Goal: Task Accomplishment & Management: Manage account settings

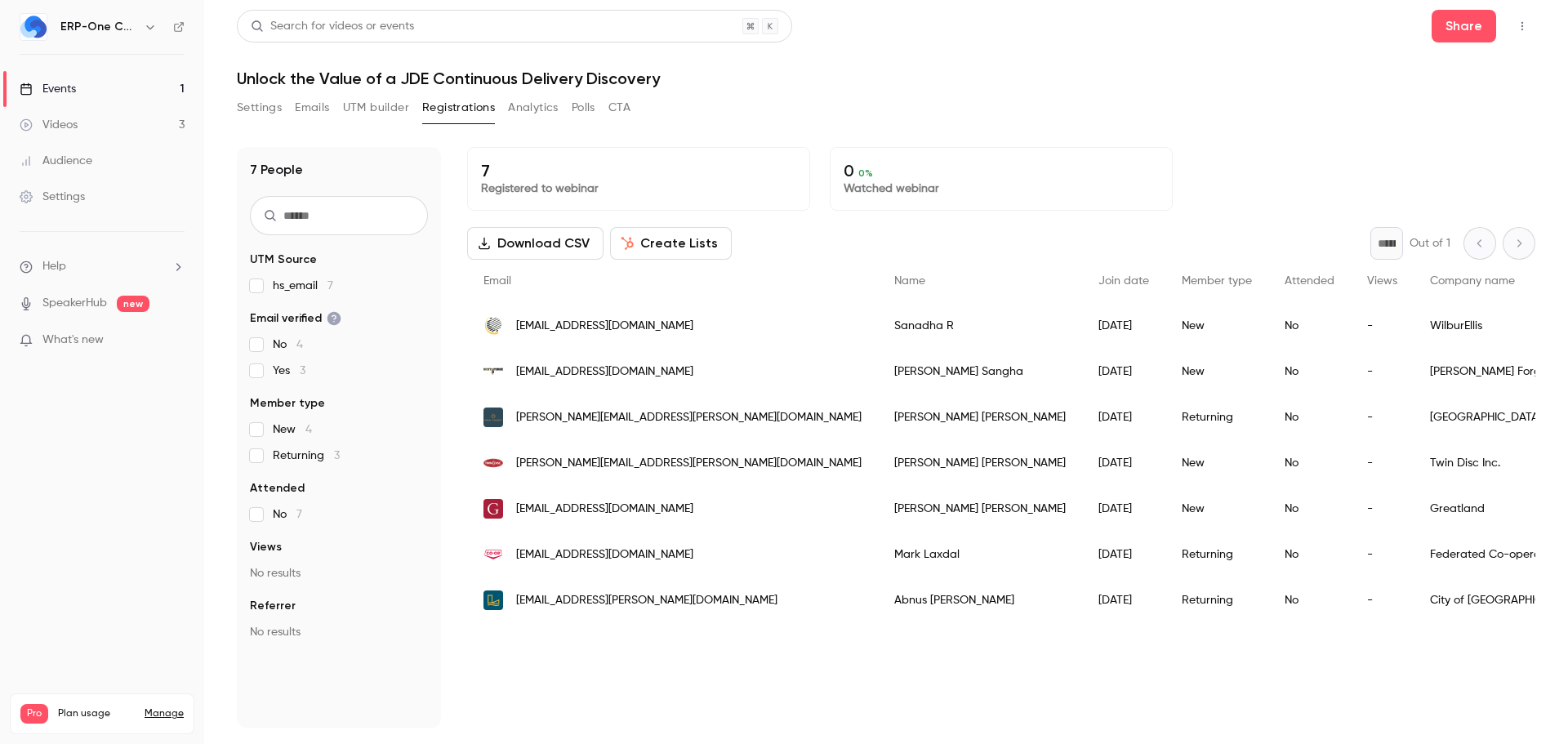
click at [627, 80] on h1 "Unlock the Value of a JDE Continuous Delivery Discovery" at bounding box center [885, 79] width 1299 height 19
click at [264, 105] on button "Settings" at bounding box center [258, 107] width 45 height 26
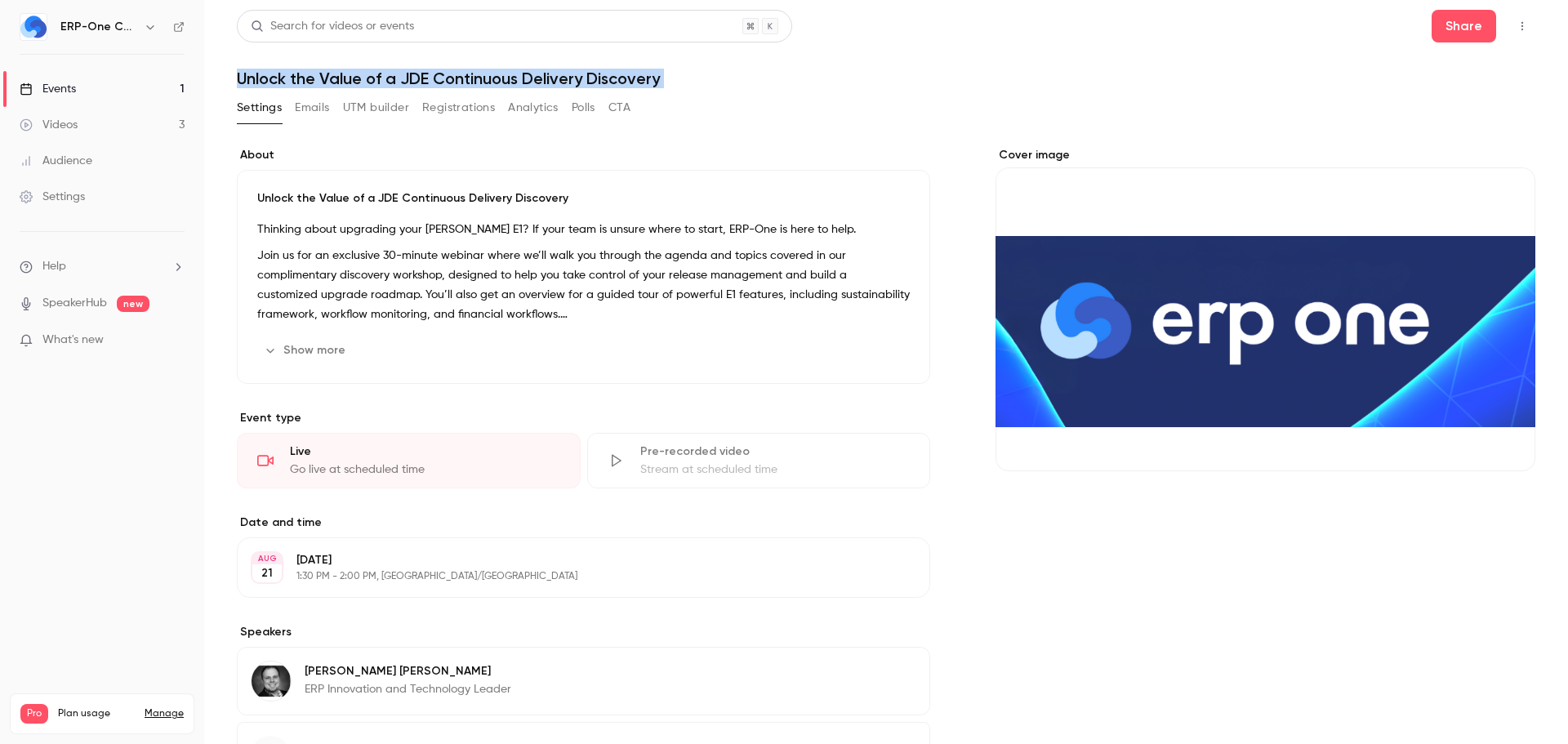
click at [686, 77] on h1 "Unlock the Value of a JDE Continuous Delivery Discovery" at bounding box center [885, 79] width 1299 height 19
click at [596, 69] on h1 "Unlock the Value of a JDE Continuous Delivery Discovery" at bounding box center [885, 79] width 1299 height 19
click at [595, 69] on h1 "Unlock the Value of a JDE Continuous Delivery Discovery" at bounding box center [885, 79] width 1299 height 19
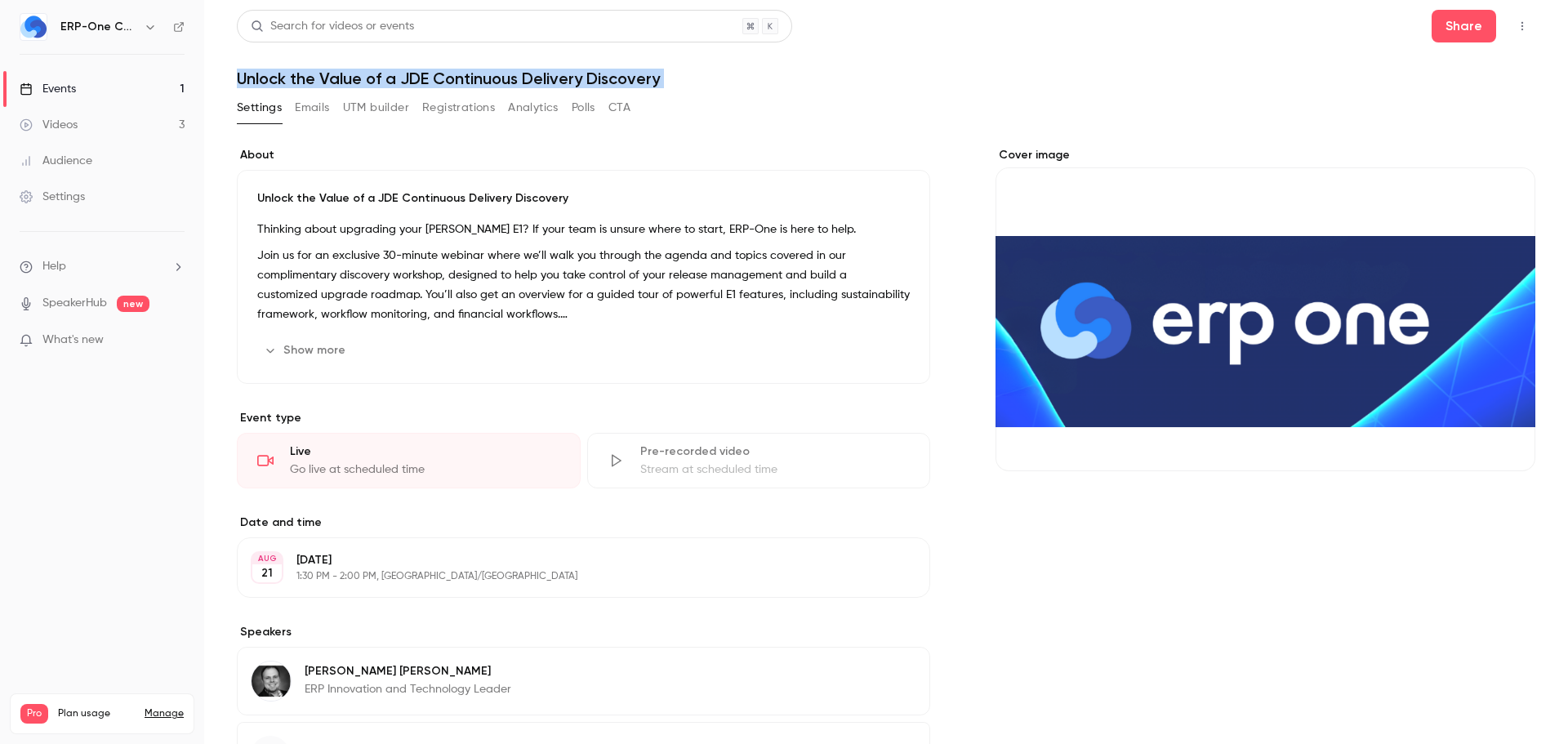
click at [655, 84] on h1 "Unlock the Value of a JDE Continuous Delivery Discovery" at bounding box center [885, 79] width 1299 height 19
click at [655, 83] on h1 "Unlock the Value of a JDE Continuous Delivery Discovery" at bounding box center [885, 79] width 1299 height 19
click at [847, 99] on div "Settings Emails UTM builder Registrations Analytics Polls CTA" at bounding box center [885, 111] width 1299 height 33
click at [1254, 25] on icon "button" at bounding box center [1523, 26] width 13 height 11
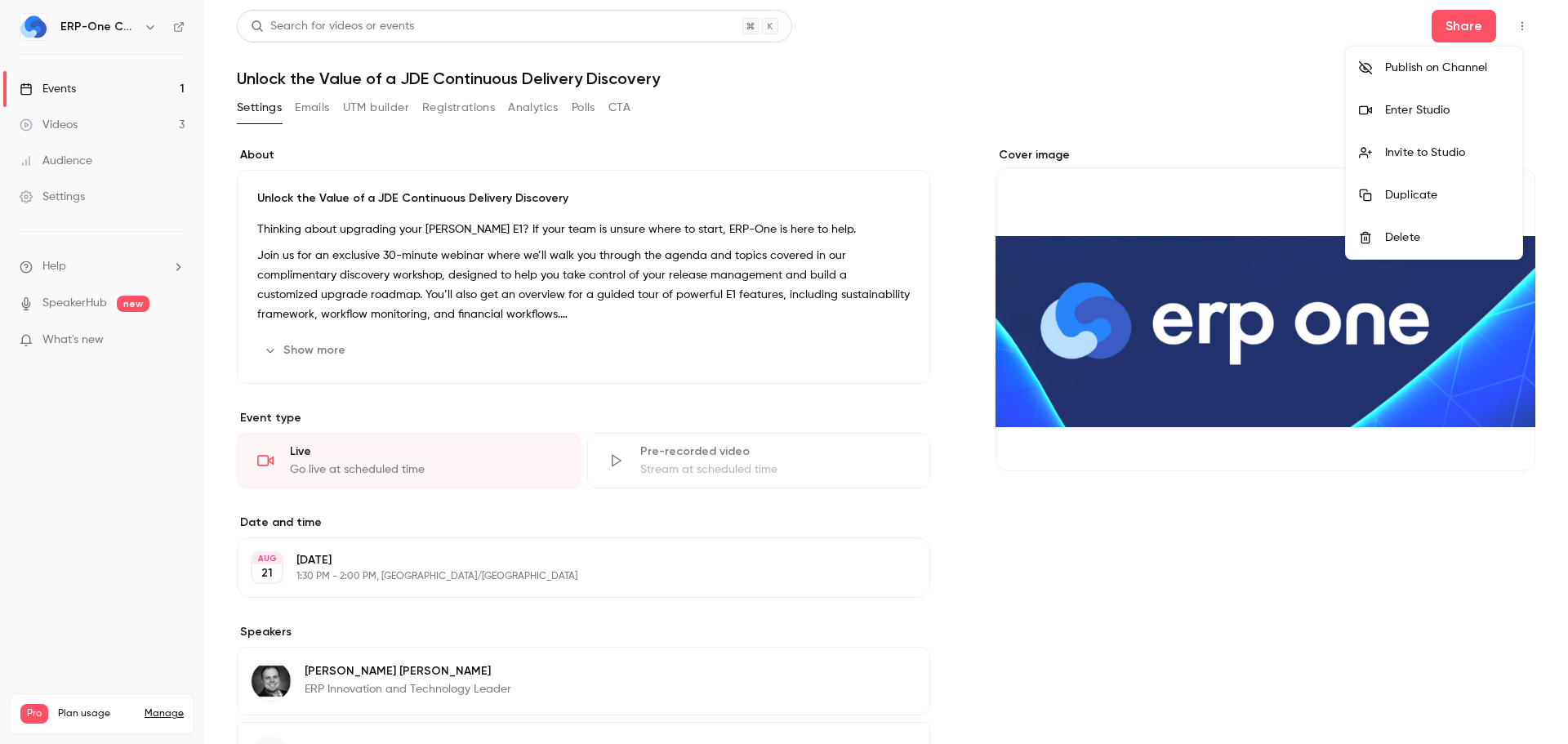
click at [1087, 20] on div at bounding box center [784, 372] width 1568 height 744
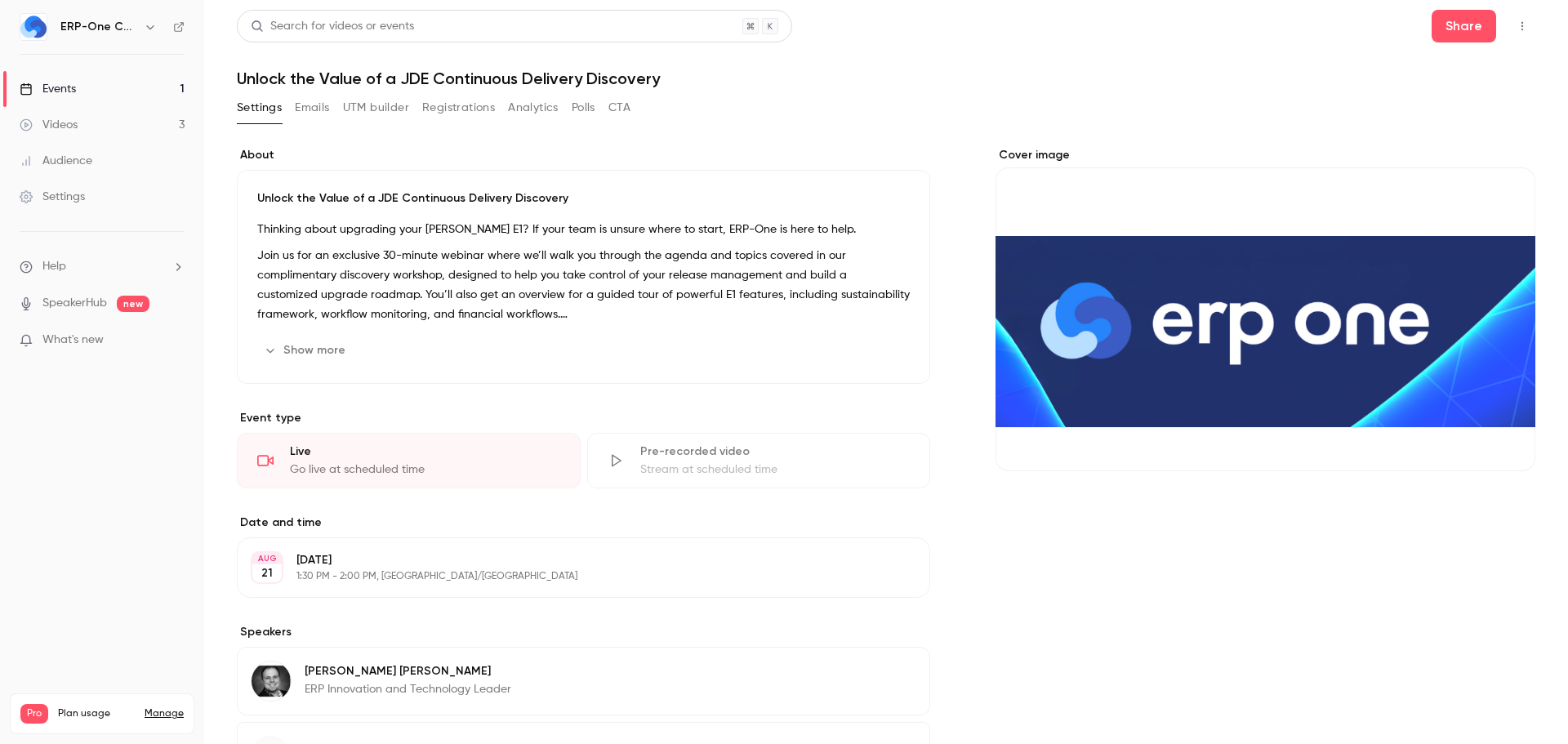
click at [627, 76] on h1 "Unlock the Value of a JDE Continuous Delivery Discovery" at bounding box center [885, 79] width 1299 height 19
click at [686, 83] on h1 "Unlock the Value of a JDE Continuous Delivery Discovery" at bounding box center [885, 79] width 1299 height 19
click at [638, 80] on h1 "Unlock the Value of a JDE Continuous Delivery Discovery" at bounding box center [885, 79] width 1299 height 19
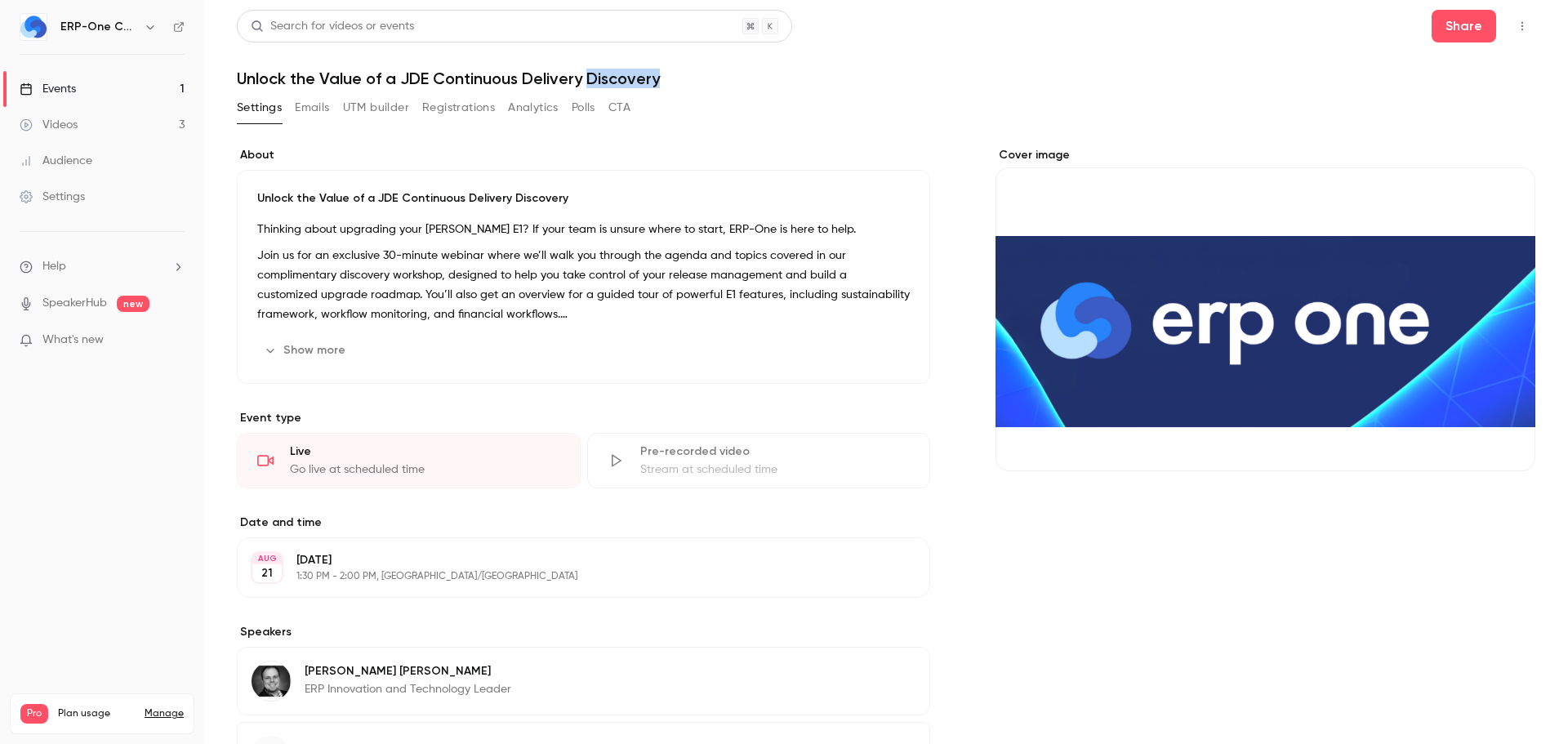
click at [638, 80] on h1 "Unlock the Value of a JDE Continuous Delivery Discovery" at bounding box center [885, 79] width 1299 height 19
click at [311, 104] on button "Emails" at bounding box center [312, 107] width 34 height 26
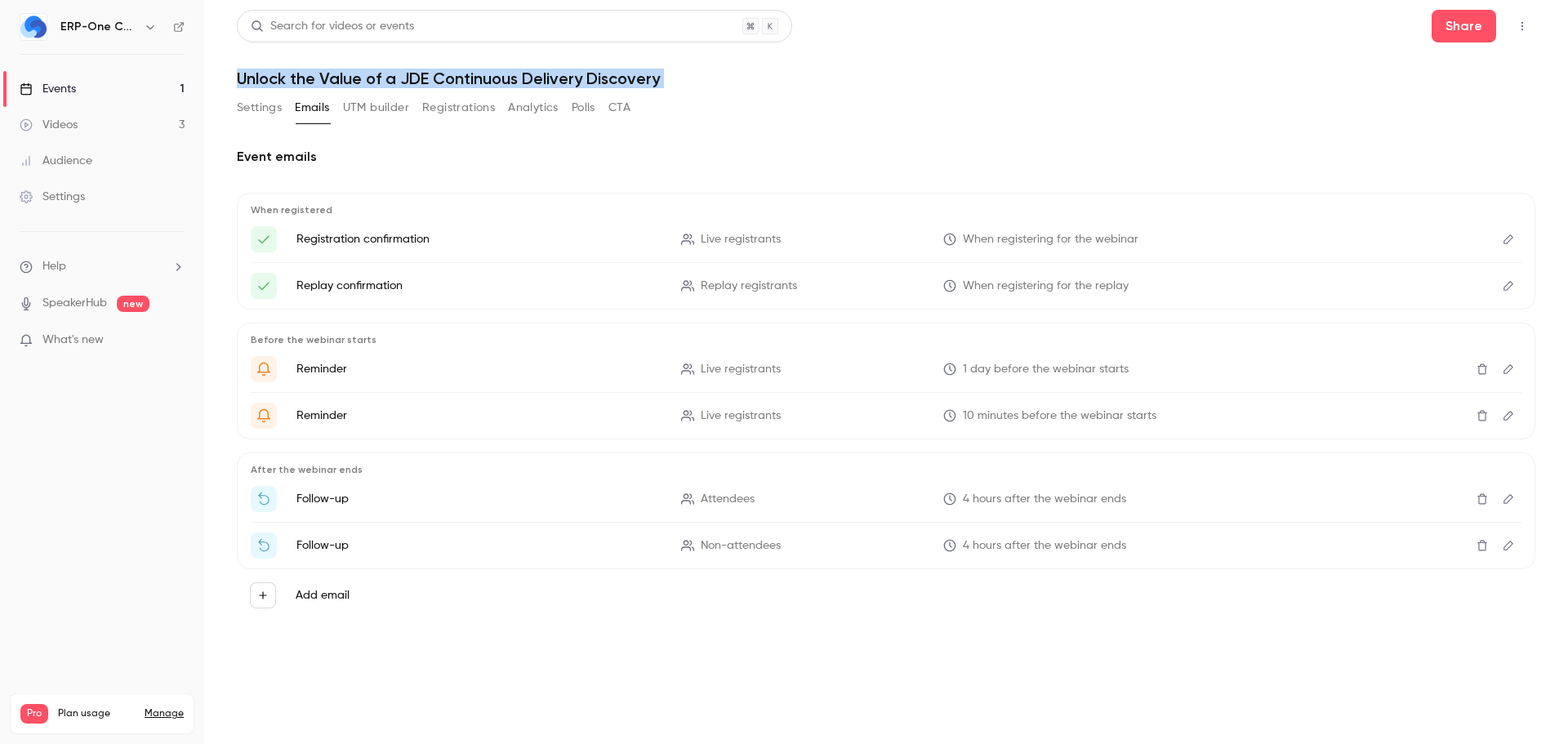
click at [258, 103] on button "Settings" at bounding box center [258, 107] width 45 height 26
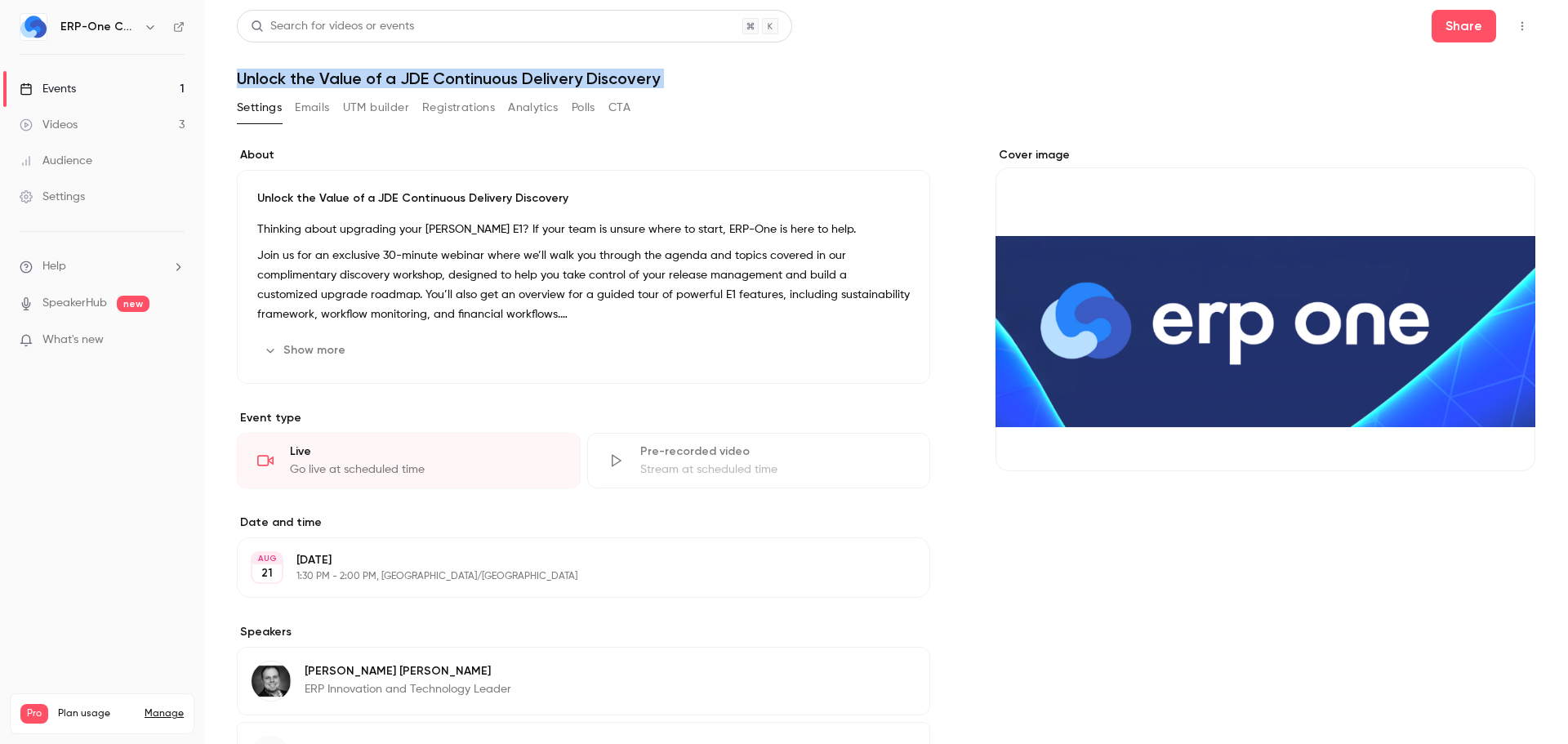
click at [699, 88] on div "Search for videos or events Share Unlock the Value of a JDE Continuous Delivery…" at bounding box center [885, 445] width 1299 height 871
click at [645, 78] on h1 "Unlock the Value of a JDE Continuous Delivery Discovery" at bounding box center [885, 79] width 1299 height 19
click at [728, 83] on h1 "Unlock the Value of a JDE Continuous Delivery Discovery" at bounding box center [885, 79] width 1299 height 19
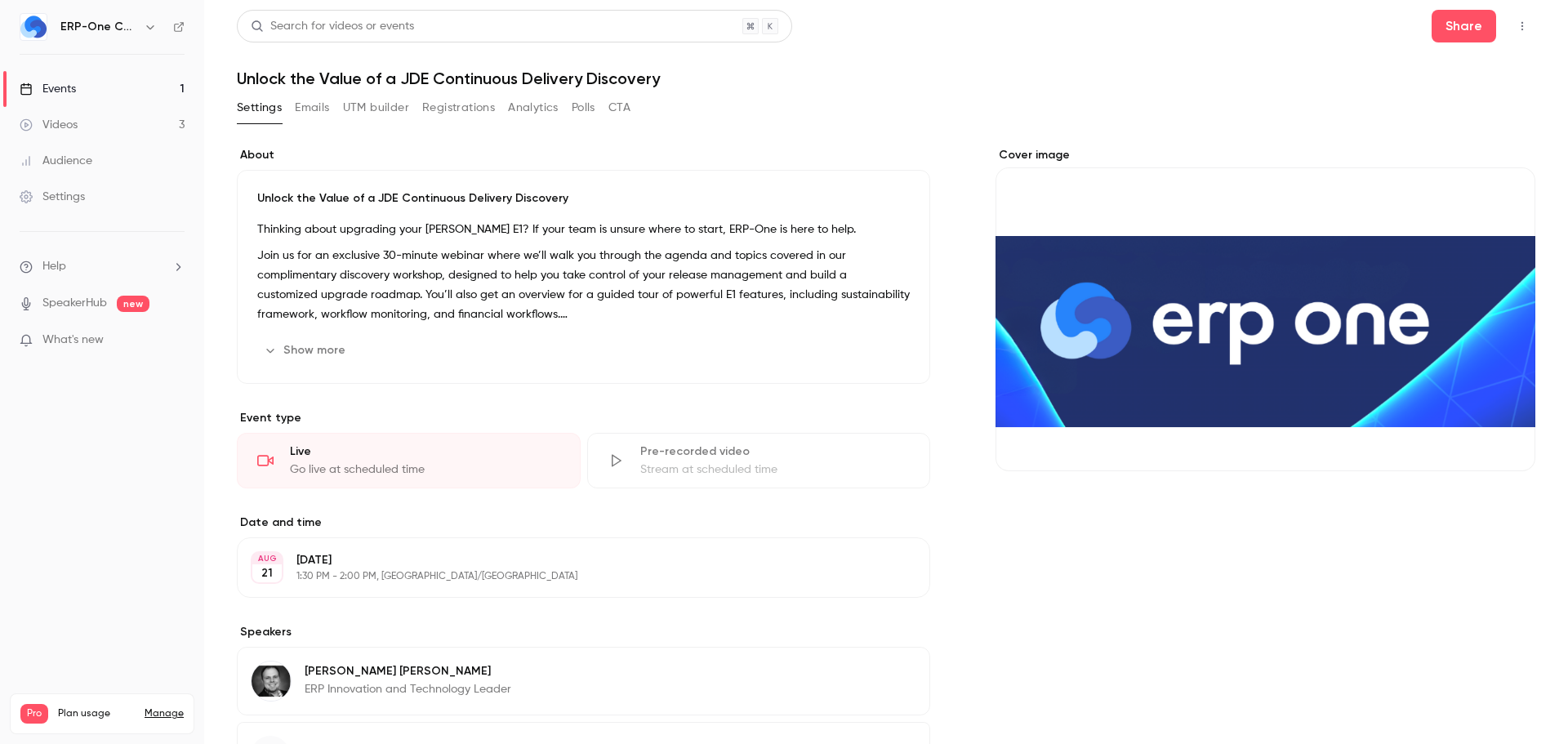
click at [619, 82] on h1 "Unlock the Value of a JDE Continuous Delivery Discovery" at bounding box center [885, 79] width 1299 height 19
click at [618, 79] on h1 "Unlock the Value of a JDE Continuous Delivery Discovery" at bounding box center [885, 79] width 1299 height 19
click at [743, 80] on h1 "Unlock the Value of a JDE Continuous Delivery Discovery" at bounding box center [885, 79] width 1299 height 19
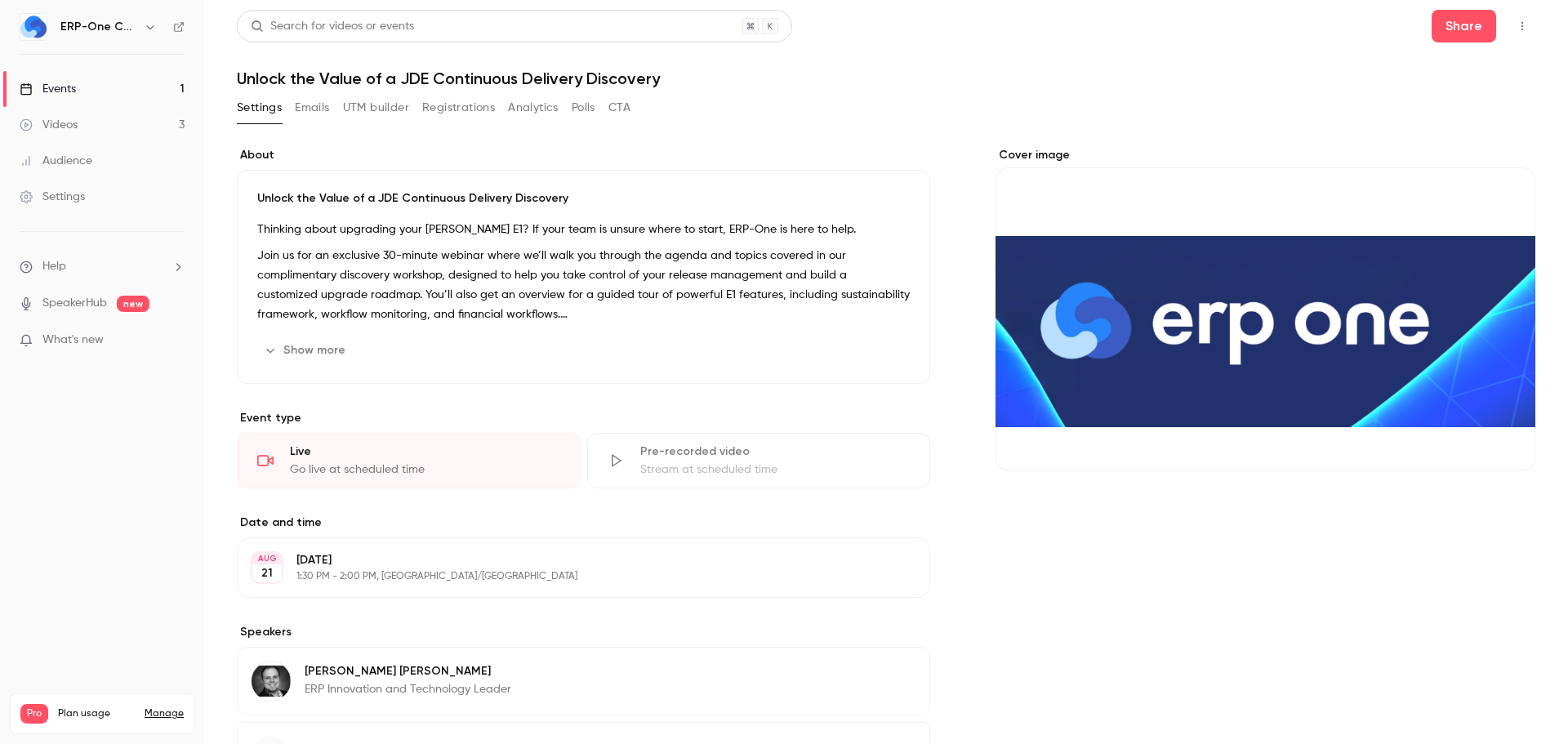
click at [604, 73] on h1 "Unlock the Value of a JDE Continuous Delivery Discovery" at bounding box center [885, 79] width 1299 height 19
click at [871, 349] on button "Edit" at bounding box center [880, 349] width 59 height 26
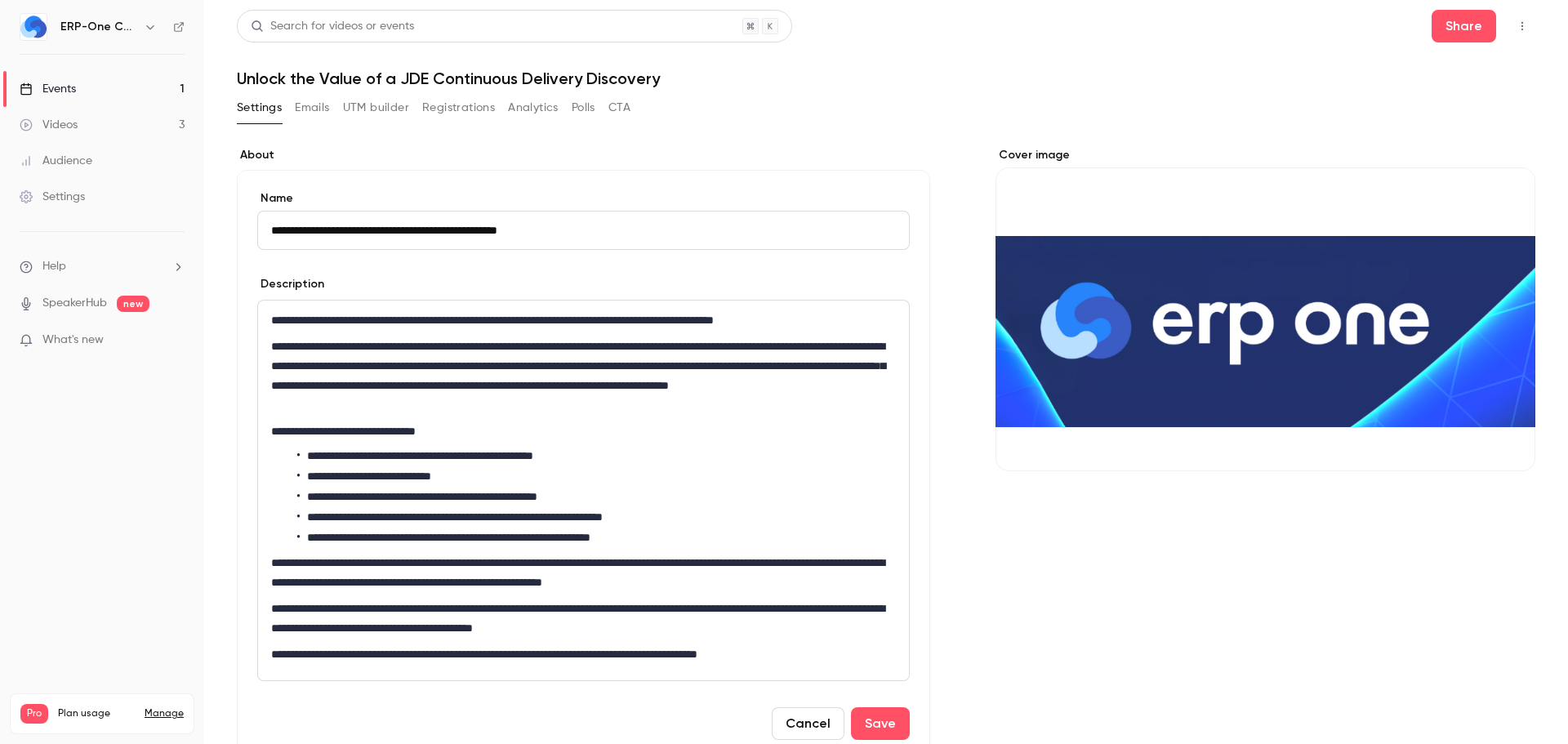
click at [545, 242] on input "**********" at bounding box center [584, 230] width 653 height 39
click at [796, 645] on p "**********" at bounding box center [580, 654] width 618 height 19
click at [616, 493] on li "**********" at bounding box center [594, 497] width 593 height 17
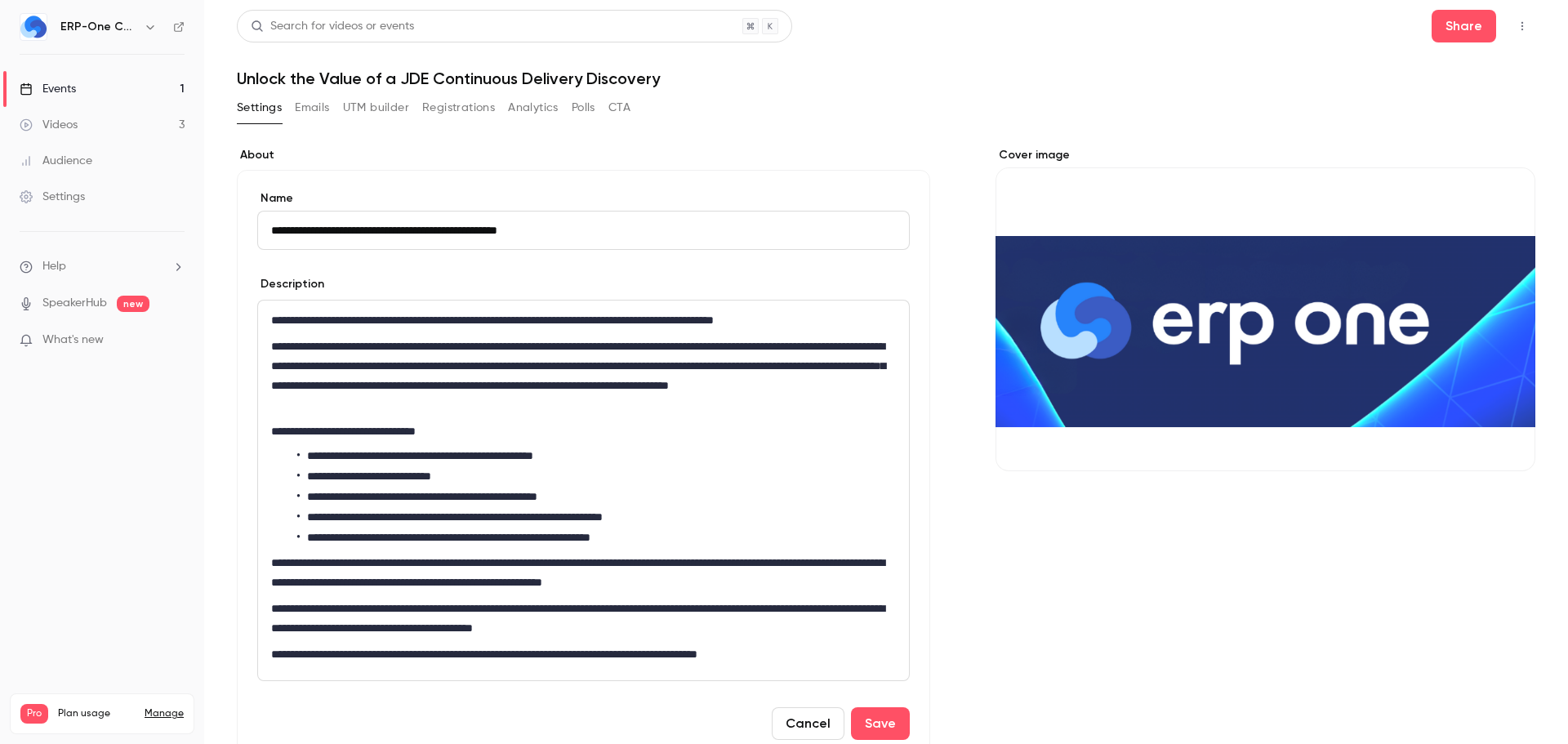
click at [490, 454] on li "**********" at bounding box center [594, 457] width 593 height 17
click at [625, 457] on li "**********" at bounding box center [594, 457] width 593 height 17
click at [454, 433] on p "**********" at bounding box center [580, 431] width 618 height 19
click at [1018, 607] on div "Cover image" at bounding box center [1266, 683] width 540 height 1071
click at [672, 81] on h1 "Unlock the Value of a JDE Continuous Delivery Discovery" at bounding box center [885, 79] width 1299 height 19
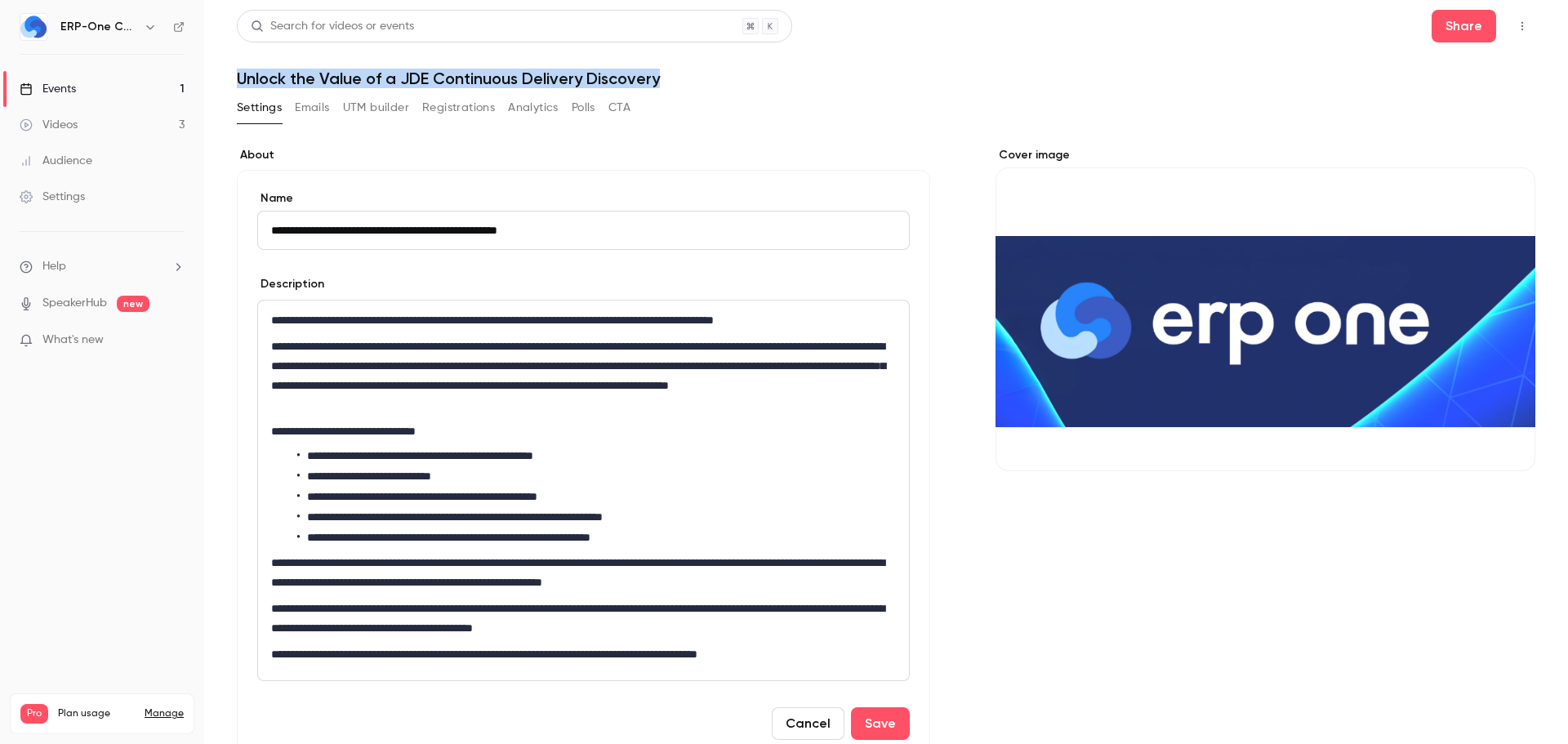
drag, startPoint x: 663, startPoint y: 79, endPoint x: 239, endPoint y: 71, distance: 424.1
click at [239, 71] on h1 "Unlock the Value of a JDE Continuous Delivery Discovery" at bounding box center [885, 79] width 1299 height 19
copy h1 "Unlock the Value of a JDE Continuous Delivery Discovery"
